Goal: Information Seeking & Learning: Learn about a topic

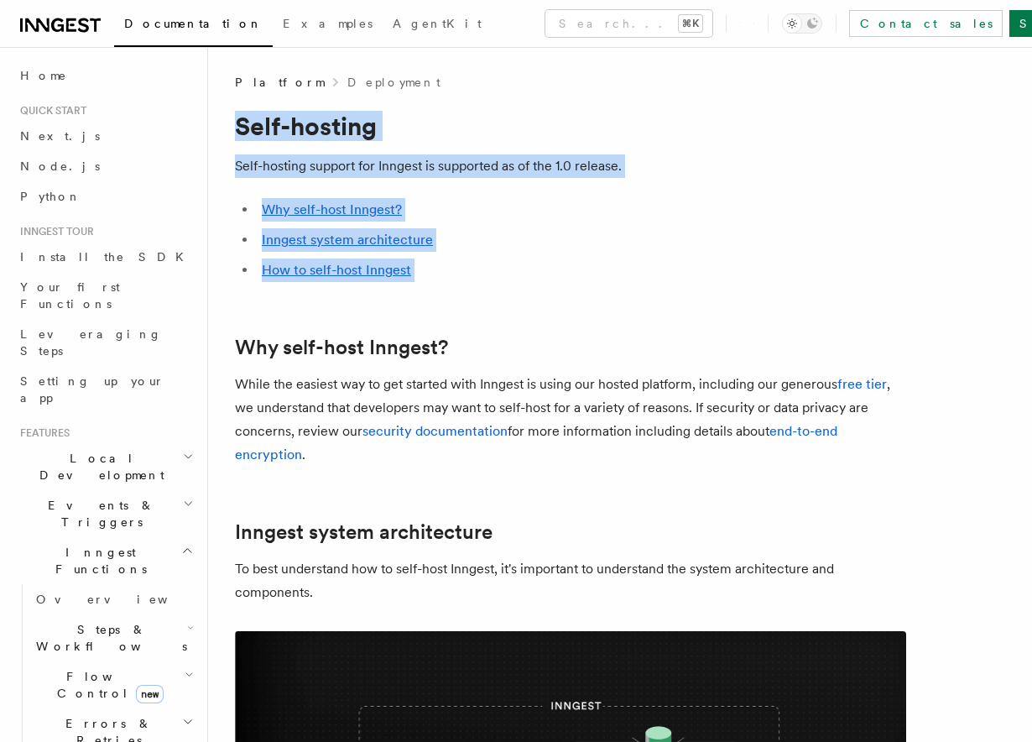
drag, startPoint x: 499, startPoint y: 86, endPoint x: 566, endPoint y: 294, distance: 218.7
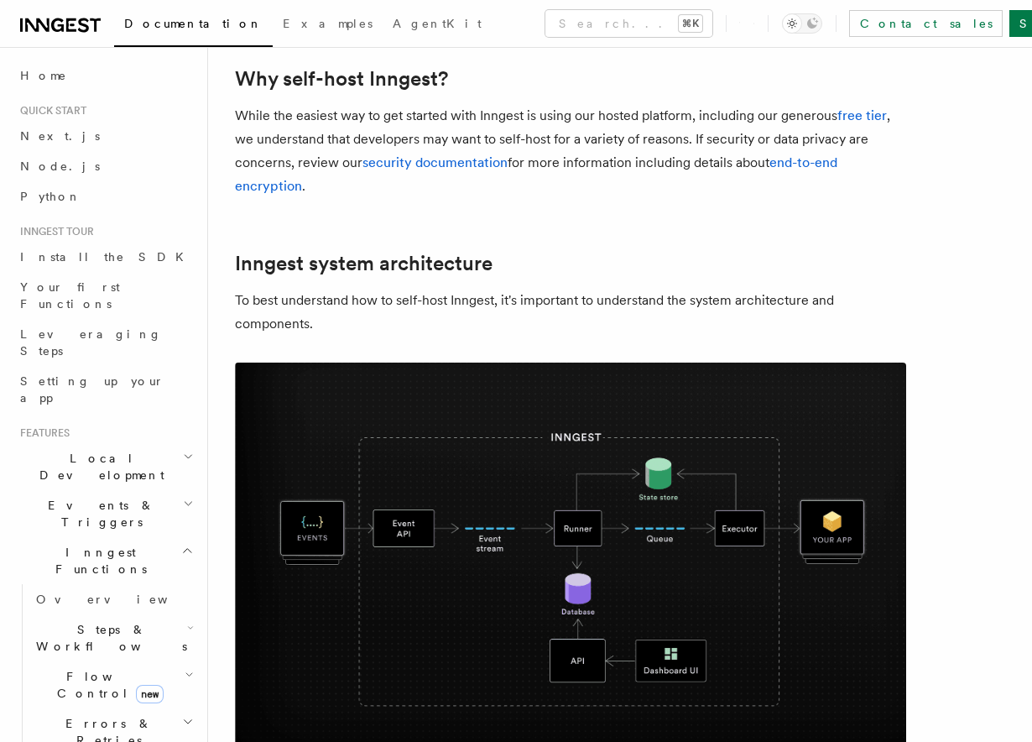
scroll to position [267, 0]
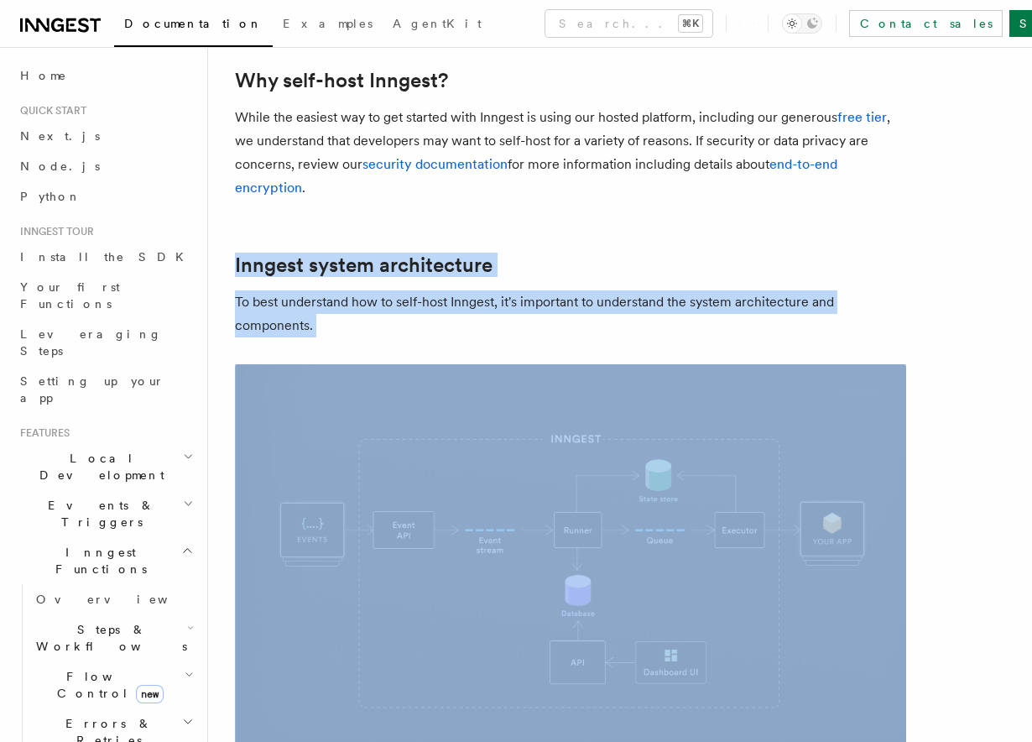
drag, startPoint x: 492, startPoint y: 240, endPoint x: 496, endPoint y: 359, distance: 119.3
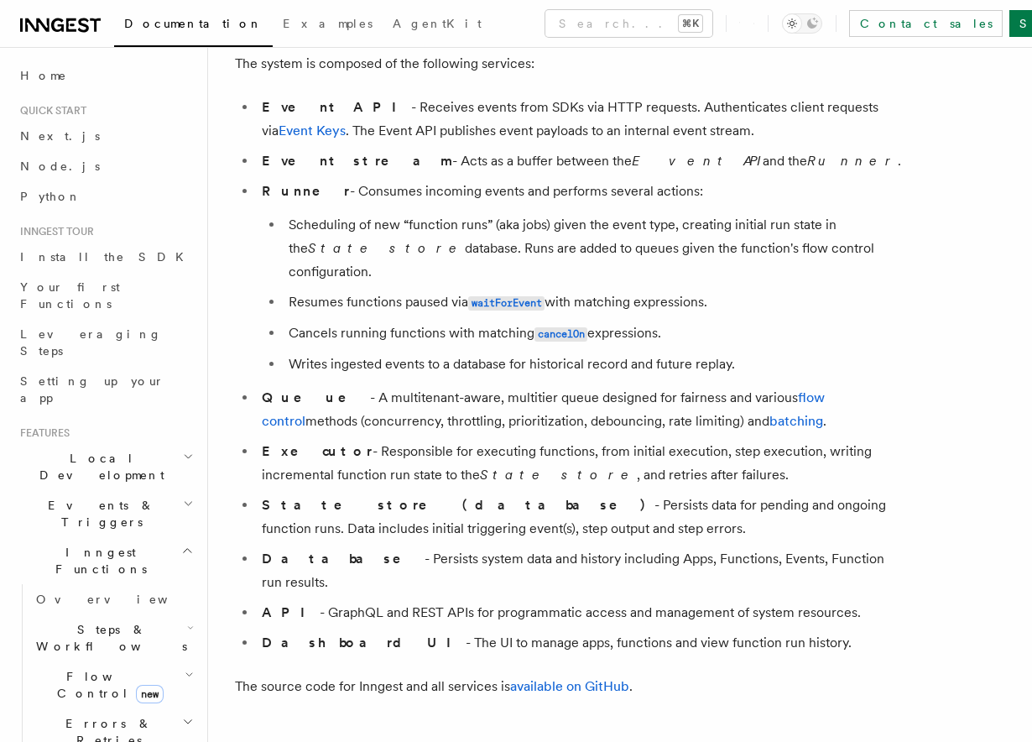
scroll to position [1014, 0]
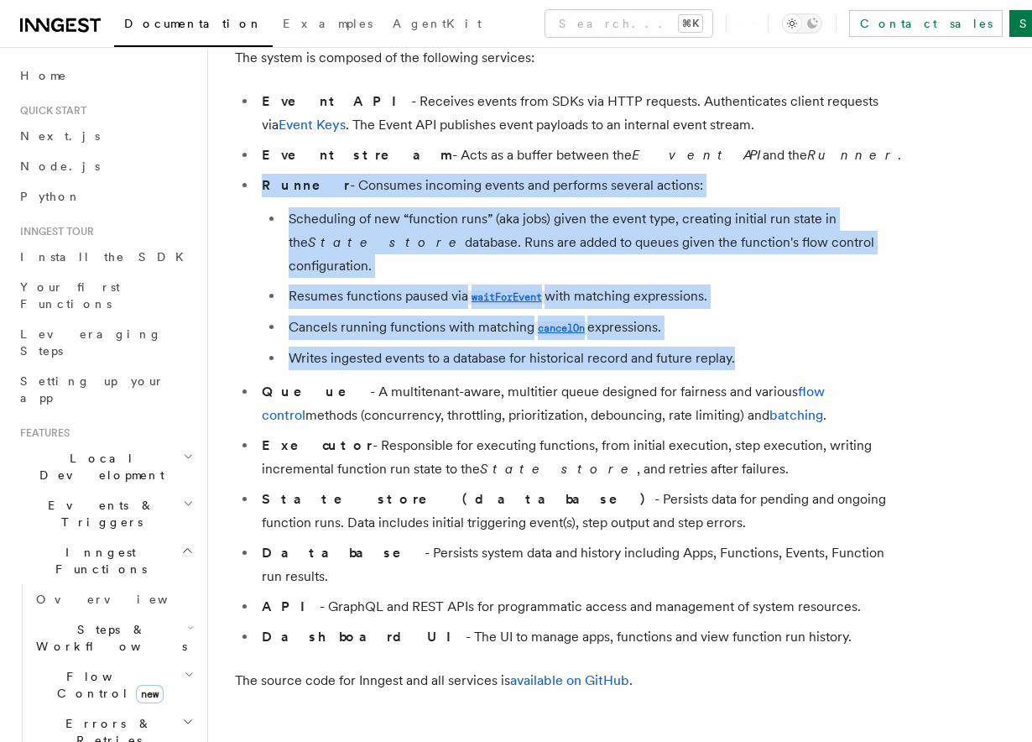
drag, startPoint x: 427, startPoint y: 173, endPoint x: 477, endPoint y: 353, distance: 187.1
click at [477, 353] on ul "Event API - Receives events from SDKs via HTTP requests. Authenticates client r…" at bounding box center [570, 369] width 671 height 559
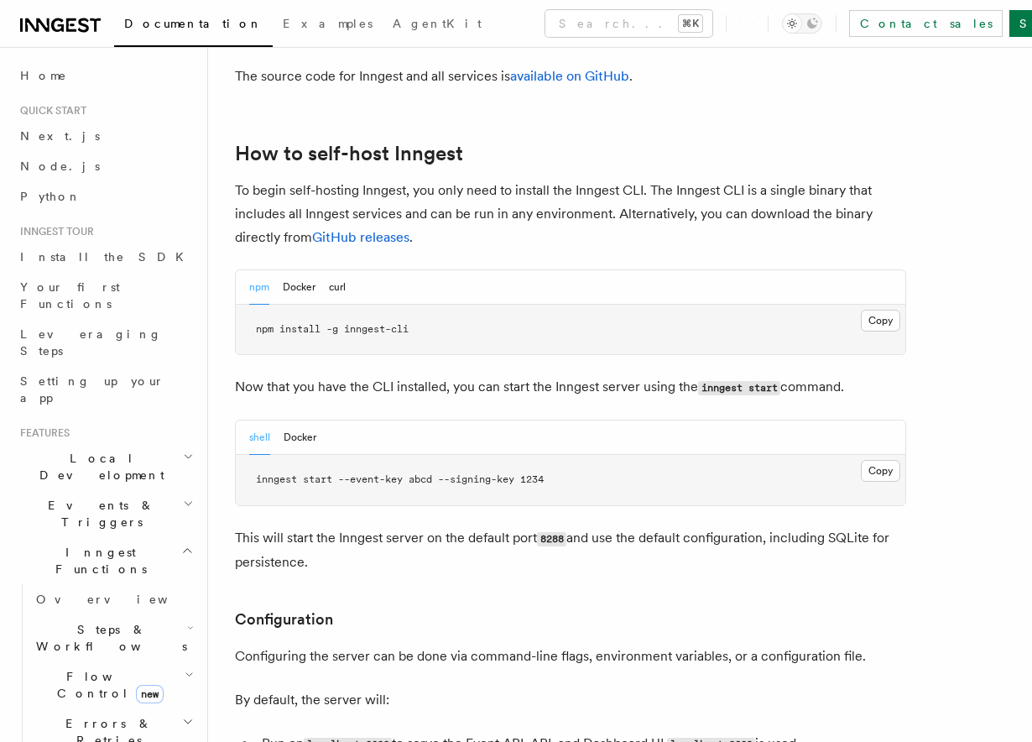
scroll to position [1630, 0]
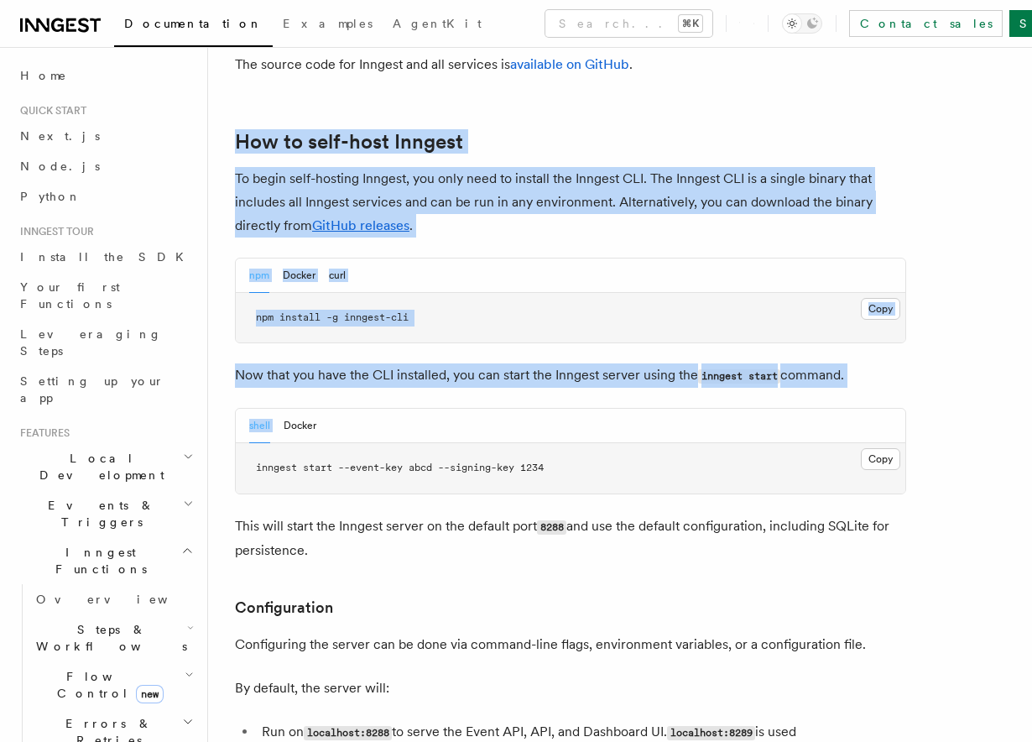
drag, startPoint x: 445, startPoint y: 68, endPoint x: 525, endPoint y: 351, distance: 293.9
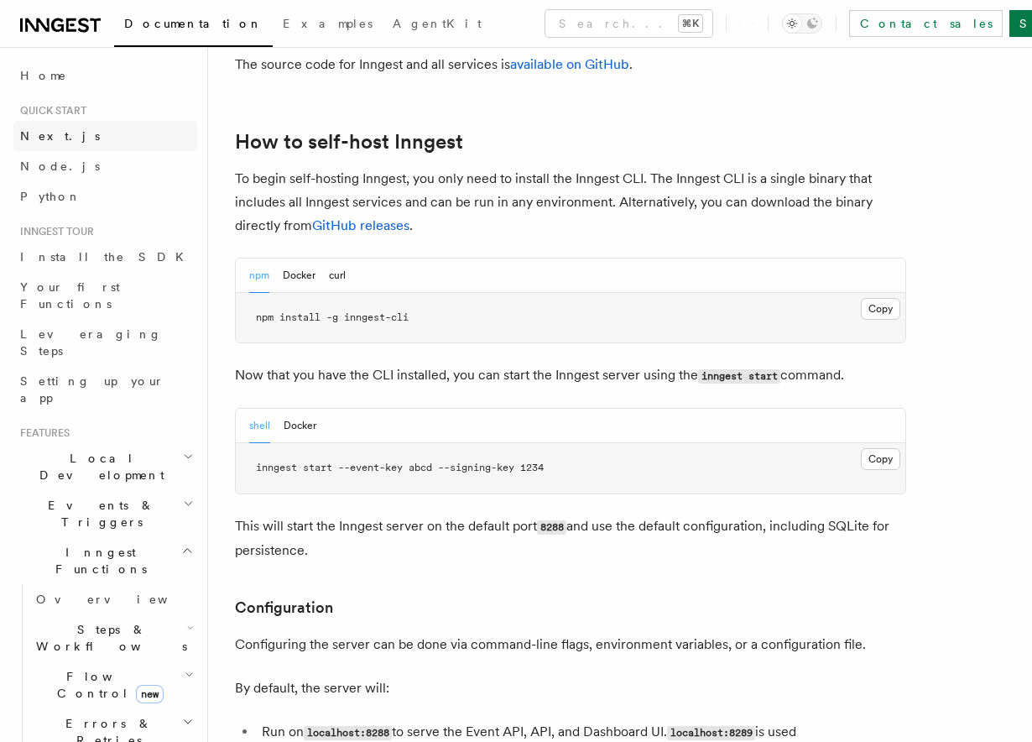
click at [32, 139] on span "Next.js" at bounding box center [60, 135] width 80 height 13
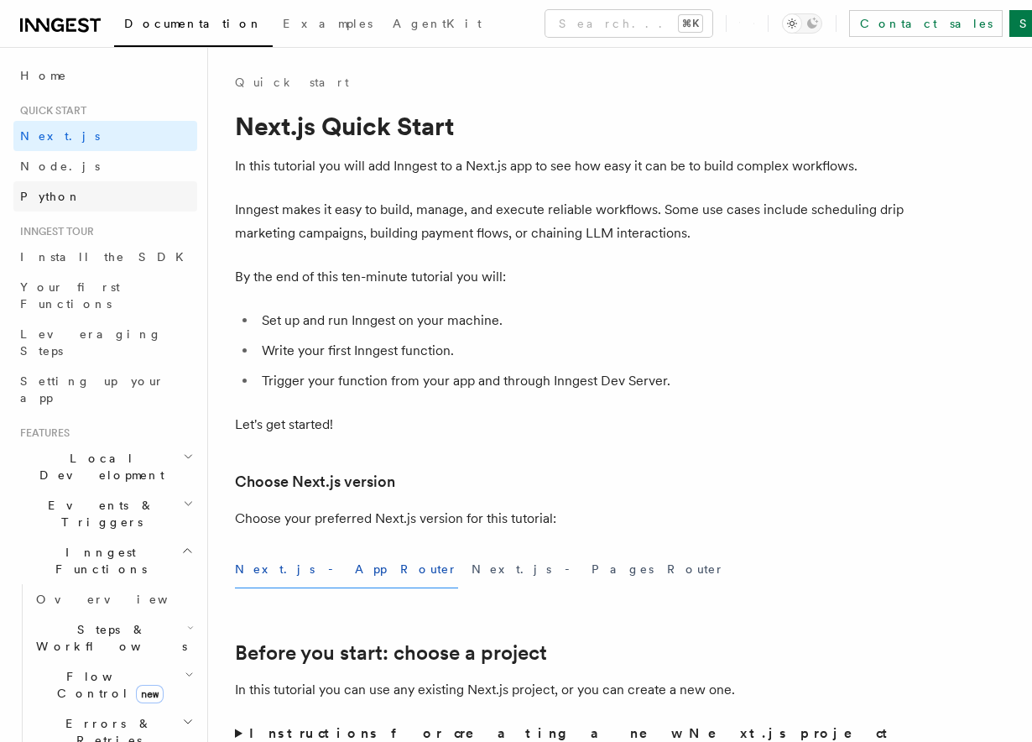
click at [39, 201] on span "Python" at bounding box center [50, 196] width 61 height 13
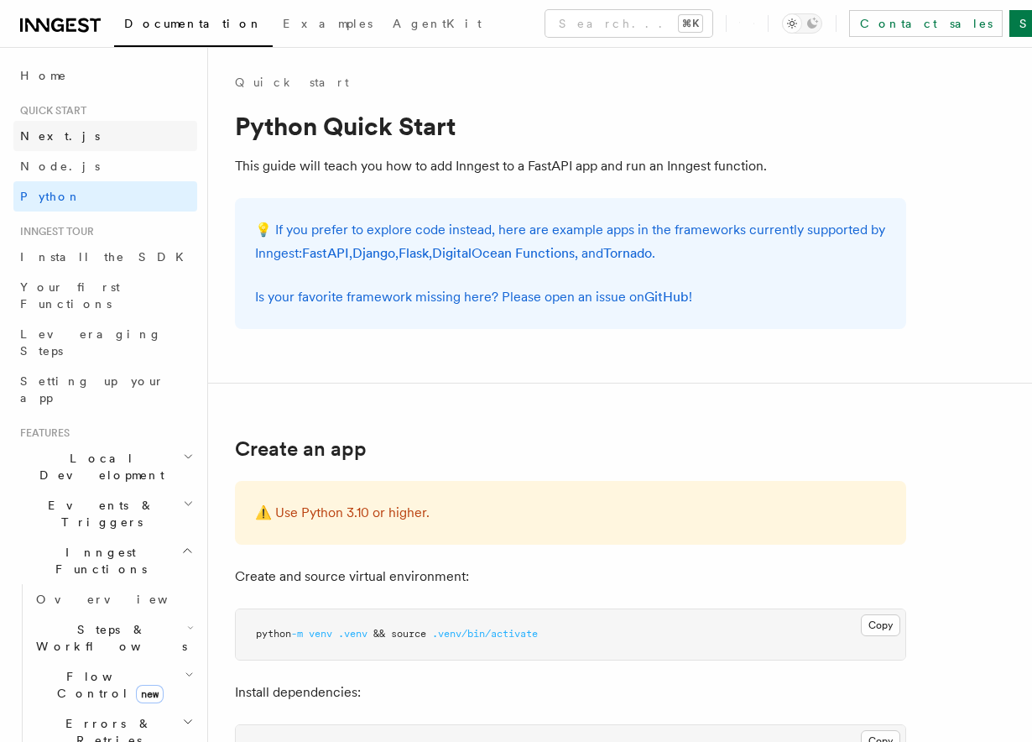
click at [31, 147] on link "Next.js" at bounding box center [105, 136] width 184 height 30
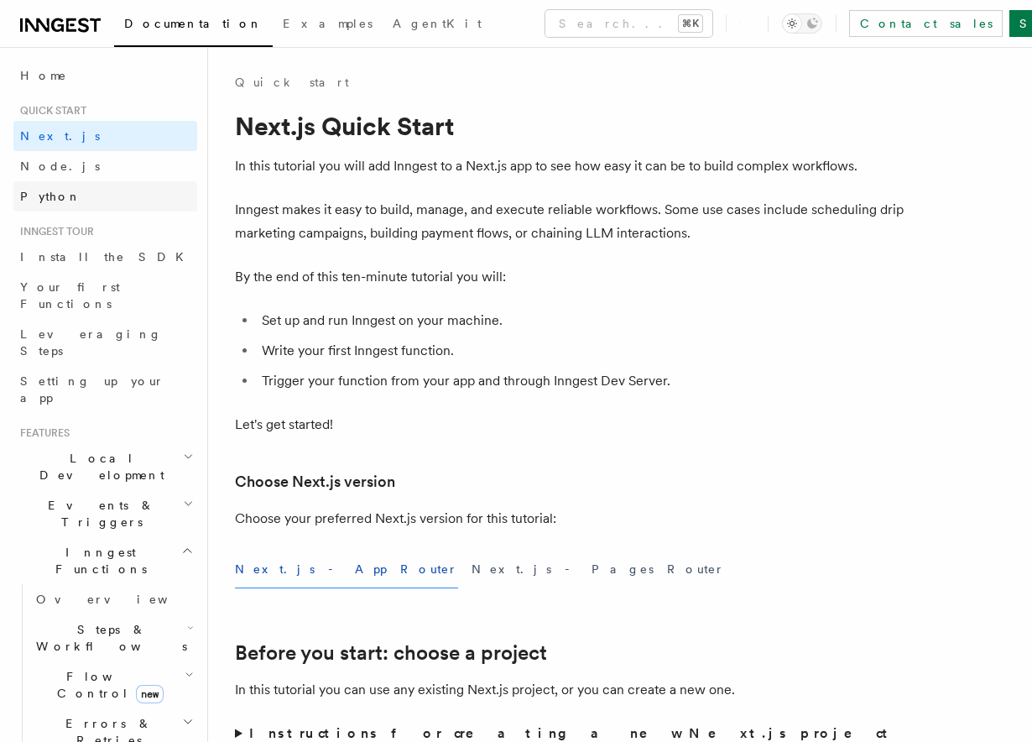
click at [32, 198] on span "Python" at bounding box center [50, 196] width 61 height 13
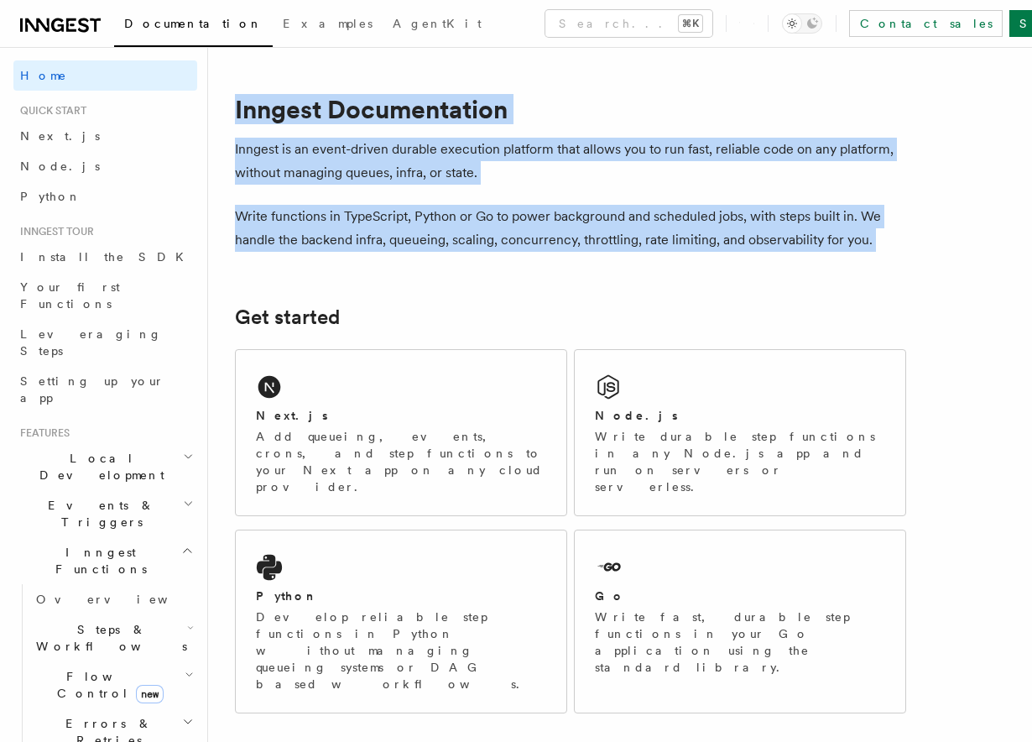
drag, startPoint x: 325, startPoint y: 91, endPoint x: 389, endPoint y: 270, distance: 190.9
drag, startPoint x: 389, startPoint y: 270, endPoint x: 323, endPoint y: 69, distance: 212.1
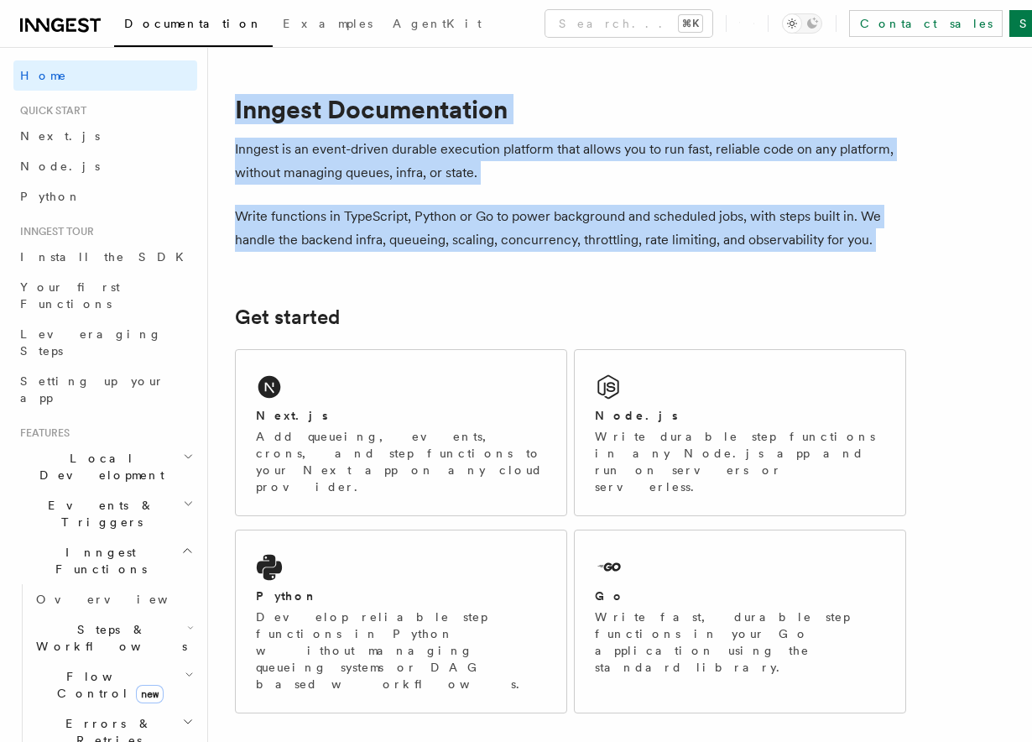
drag, startPoint x: 417, startPoint y: 76, endPoint x: 456, endPoint y: 269, distance: 196.9
drag, startPoint x: 416, startPoint y: 71, endPoint x: 447, endPoint y: 310, distance: 241.1
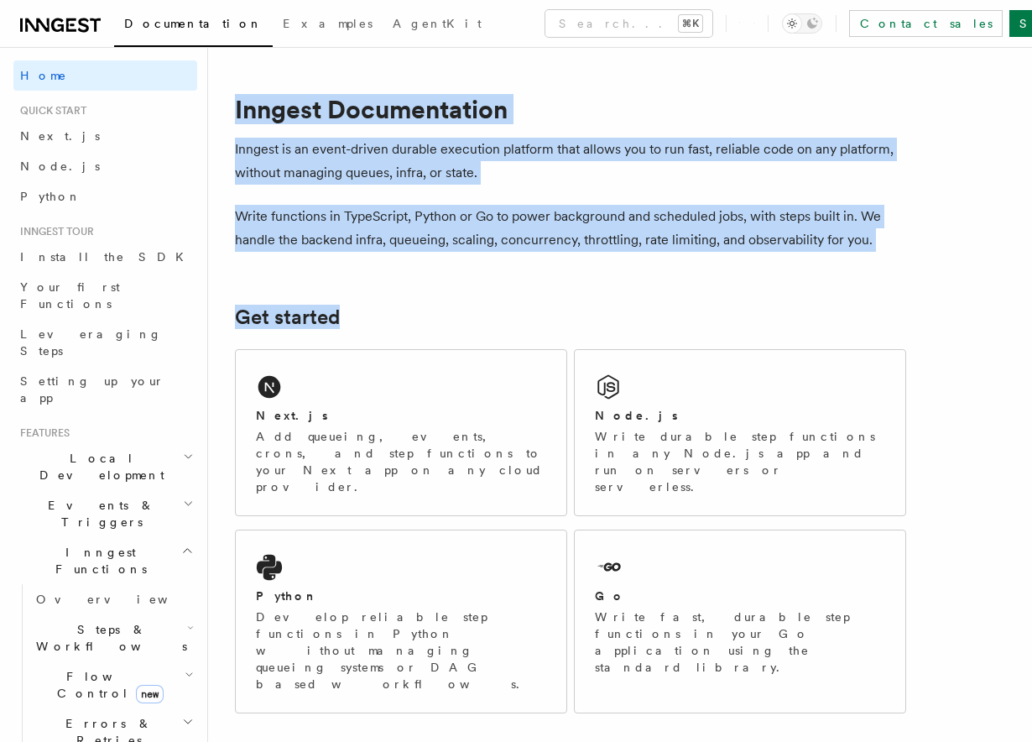
click at [447, 310] on h2 "Get started" at bounding box center [570, 318] width 671 height 24
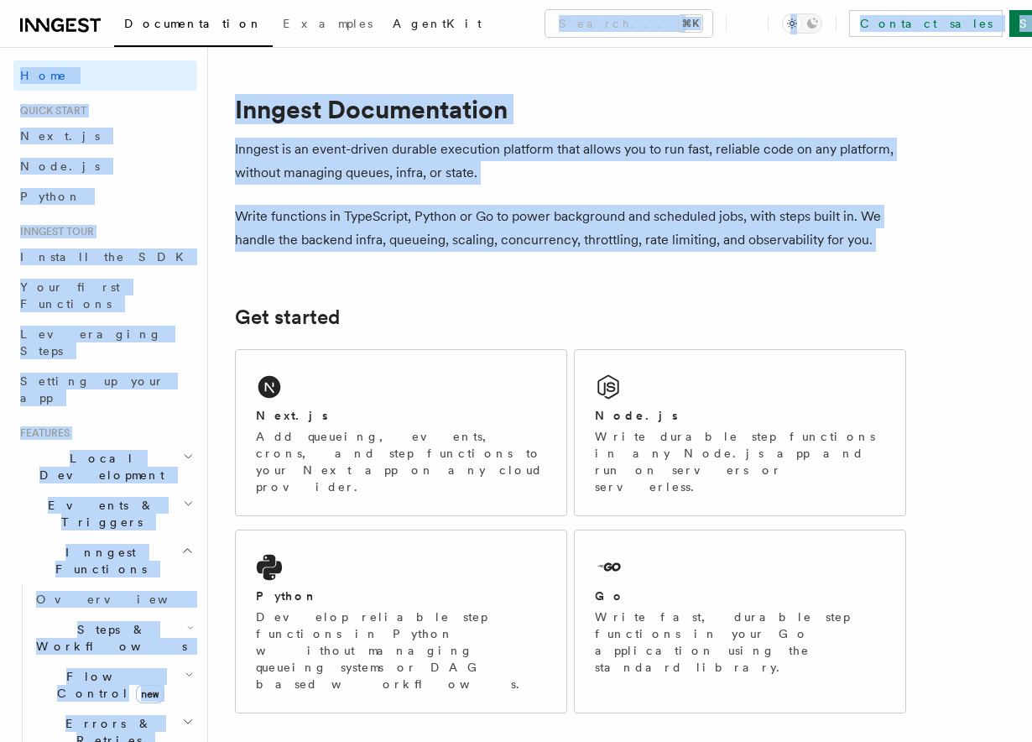
drag, startPoint x: 432, startPoint y: 290, endPoint x: 331, endPoint y: 39, distance: 270.7
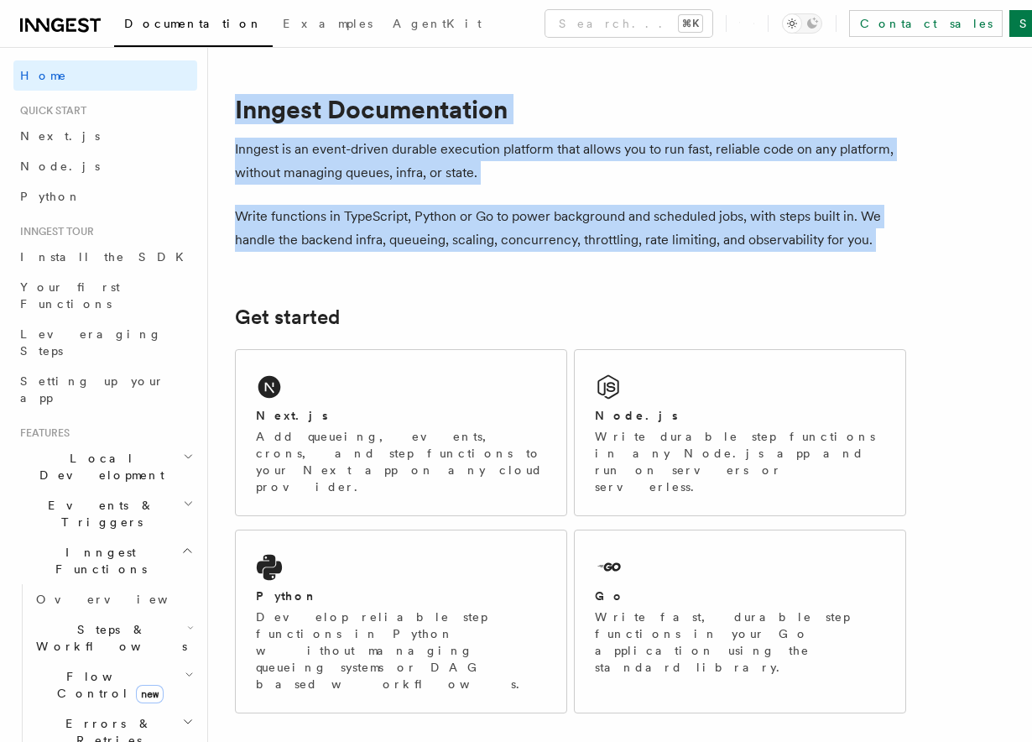
drag, startPoint x: 340, startPoint y: 77, endPoint x: 395, endPoint y: 291, distance: 221.1
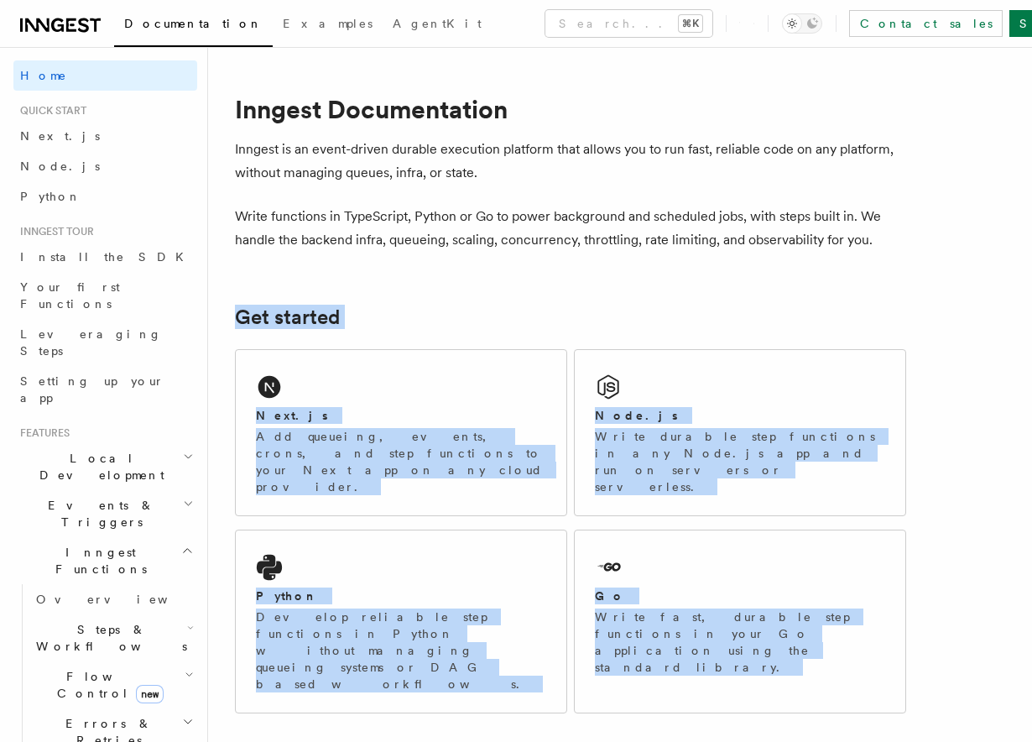
drag, startPoint x: 395, startPoint y: 291, endPoint x: 469, endPoint y: 654, distance: 370.0
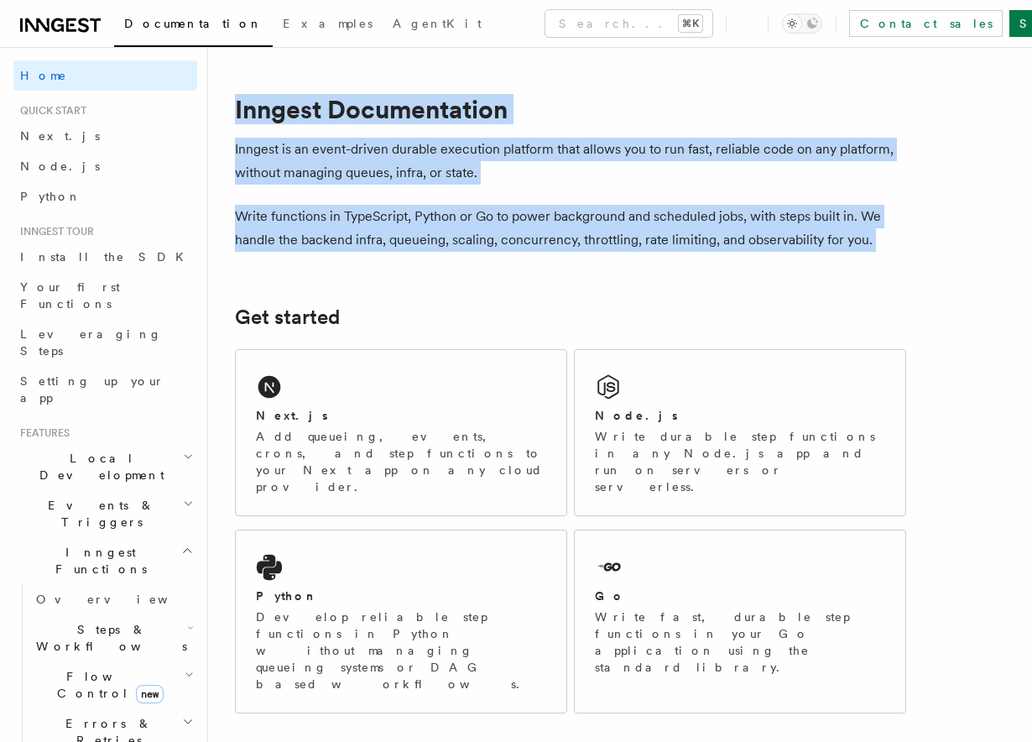
drag, startPoint x: 388, startPoint y: 83, endPoint x: 417, endPoint y: 300, distance: 219.4
drag, startPoint x: 417, startPoint y: 300, endPoint x: 277, endPoint y: 71, distance: 269.3
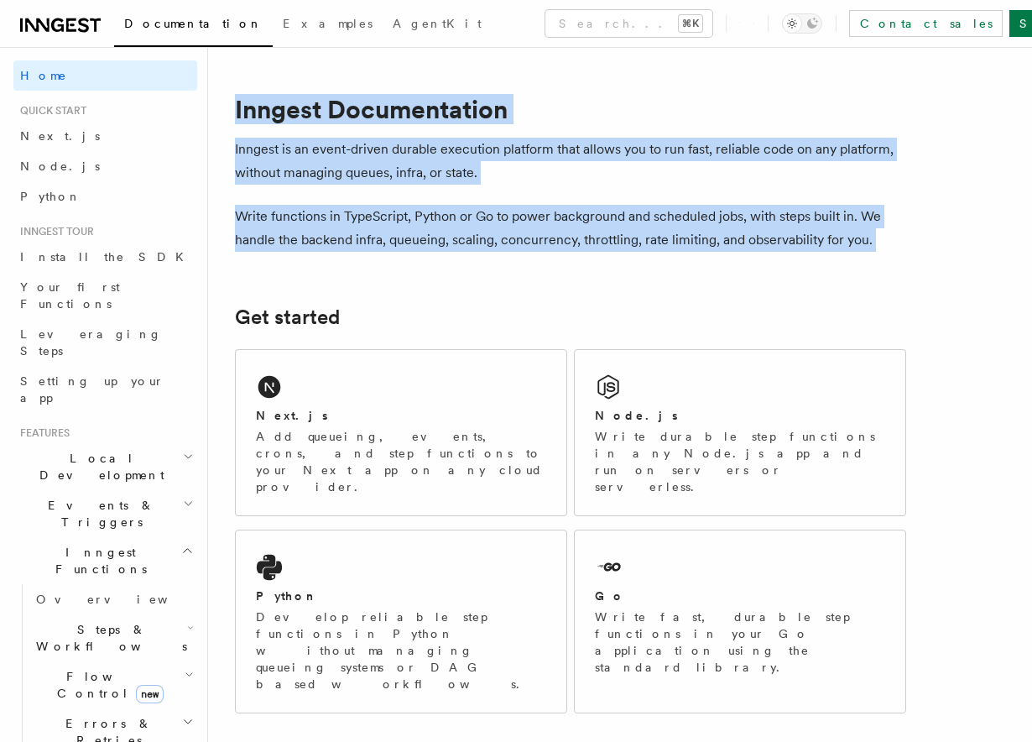
drag, startPoint x: 277, startPoint y: 71, endPoint x: 461, endPoint y: 274, distance: 274.6
